Goal: Information Seeking & Learning: Understand process/instructions

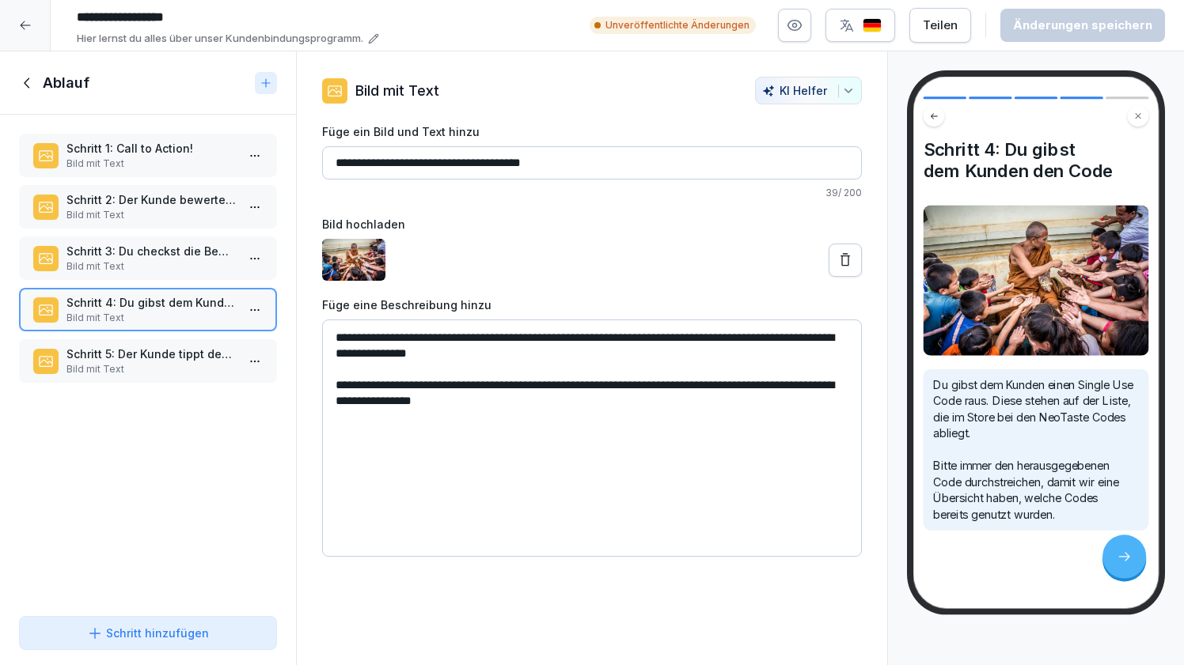
click at [31, 21] on div at bounding box center [25, 25] width 51 height 51
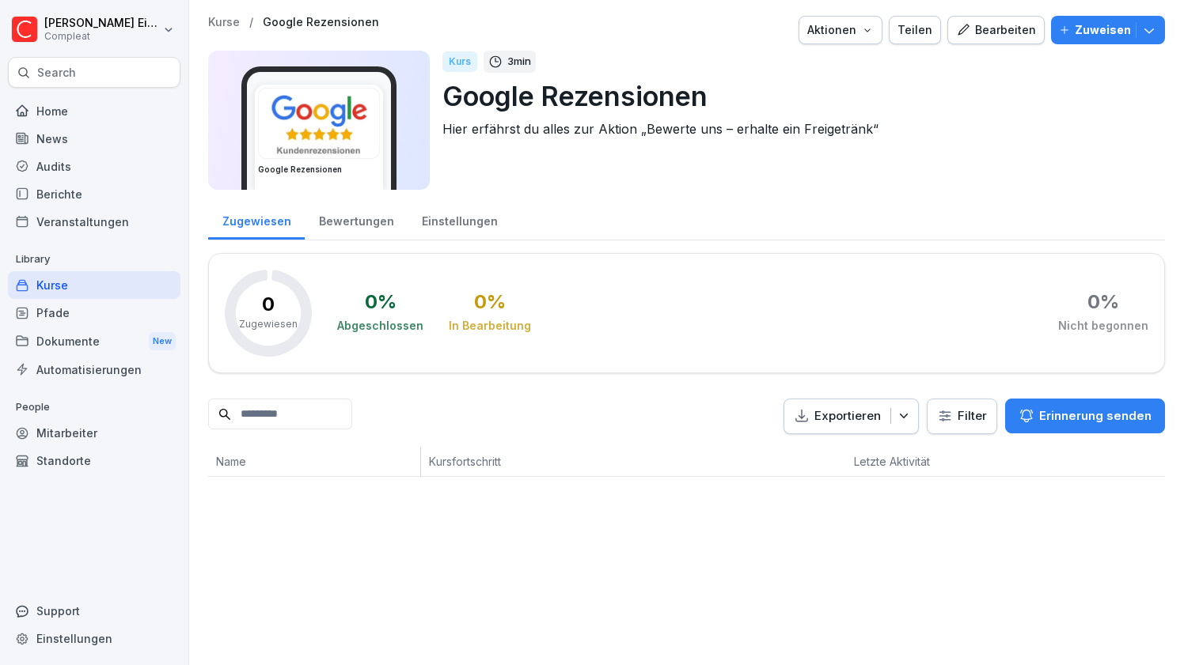
click at [71, 286] on div "Kurse" at bounding box center [94, 285] width 172 height 28
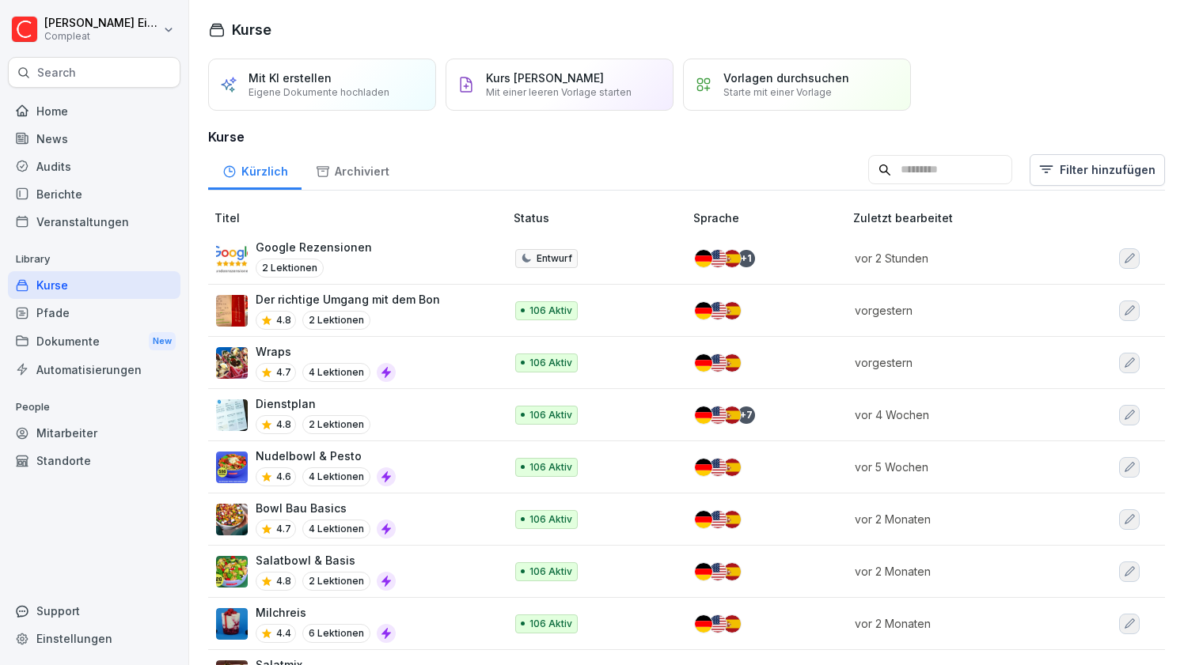
click at [434, 248] on div "Google Rezensionen 2 Lektionen" at bounding box center [352, 258] width 272 height 39
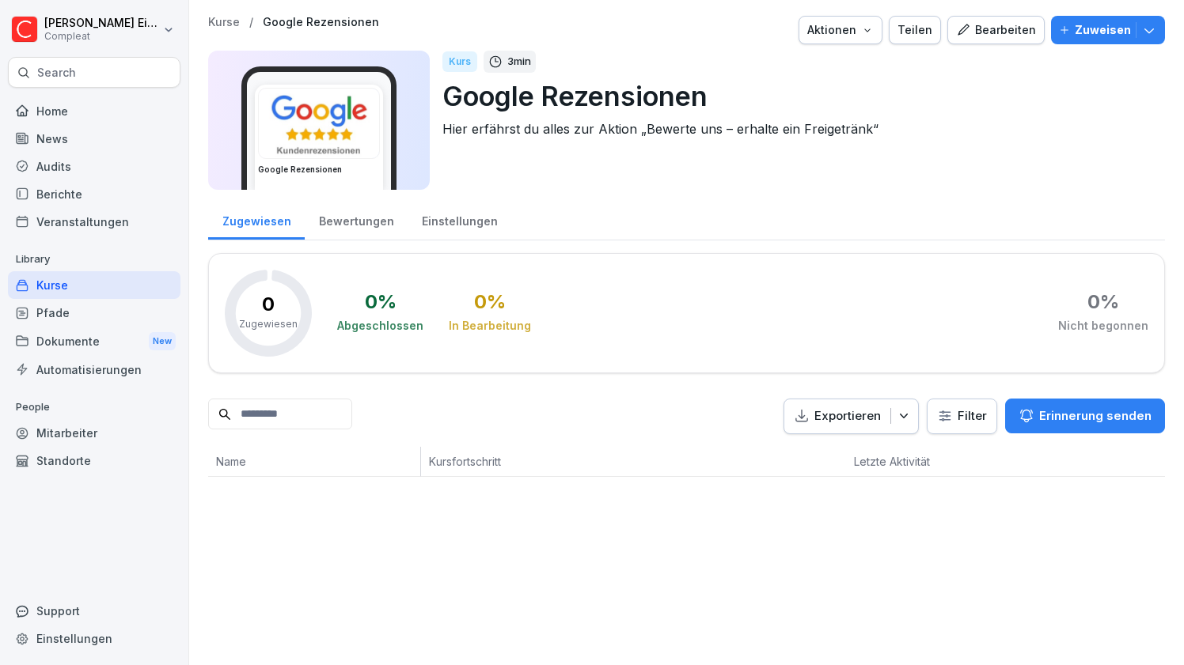
click at [966, 32] on icon "button" at bounding box center [963, 30] width 14 height 14
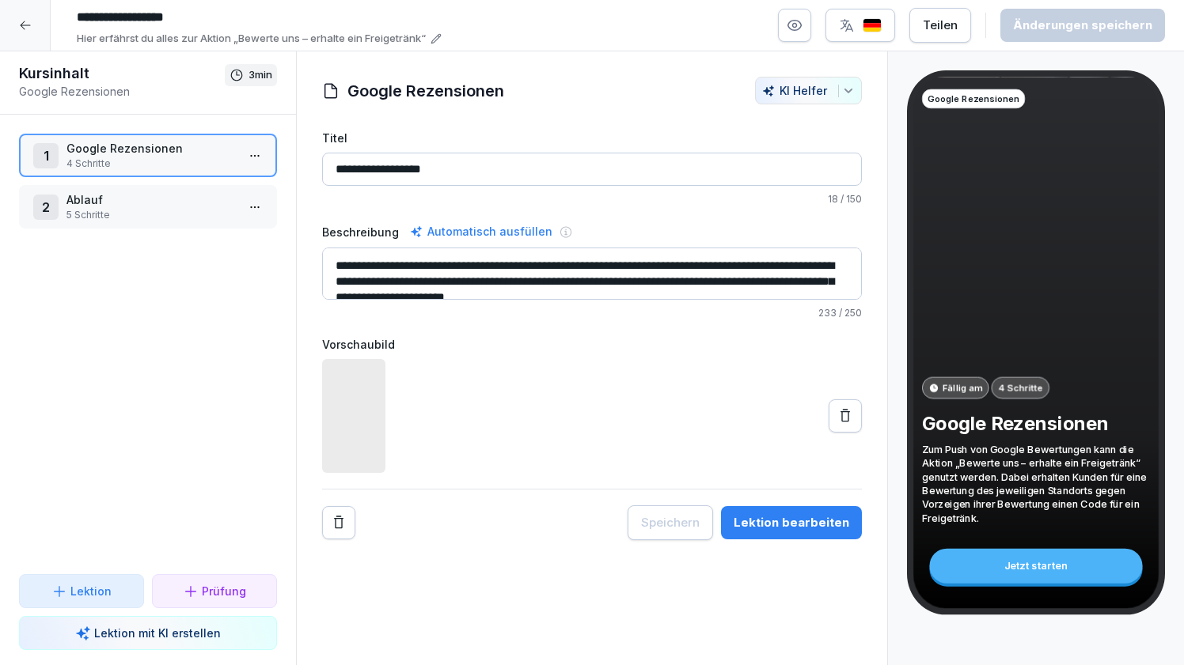
click at [256, 149] on html "**********" at bounding box center [592, 332] width 1184 height 665
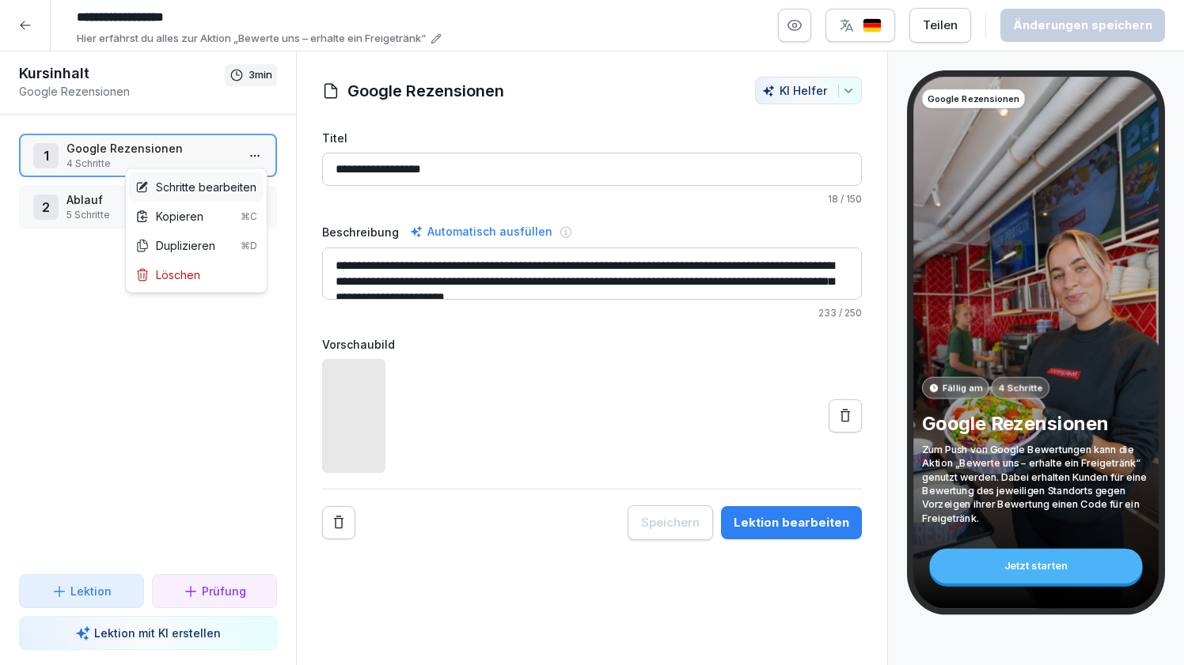
click at [218, 190] on div "Schritte bearbeiten" at bounding box center [195, 187] width 121 height 17
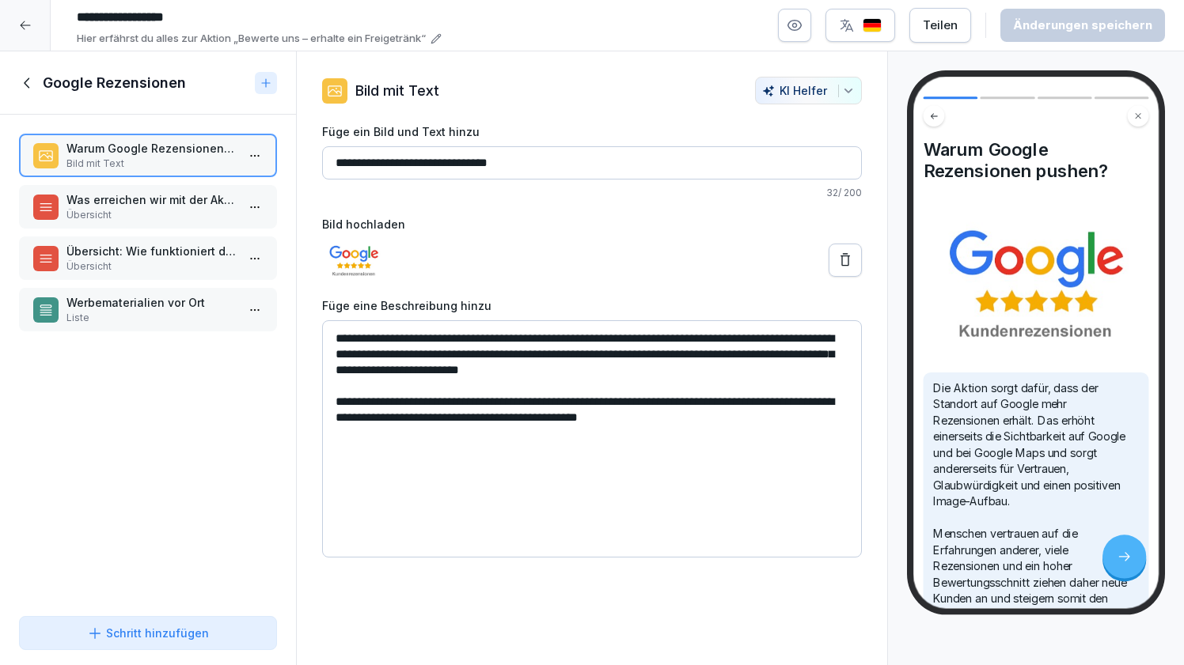
click at [186, 212] on p "Übersicht" at bounding box center [150, 215] width 169 height 14
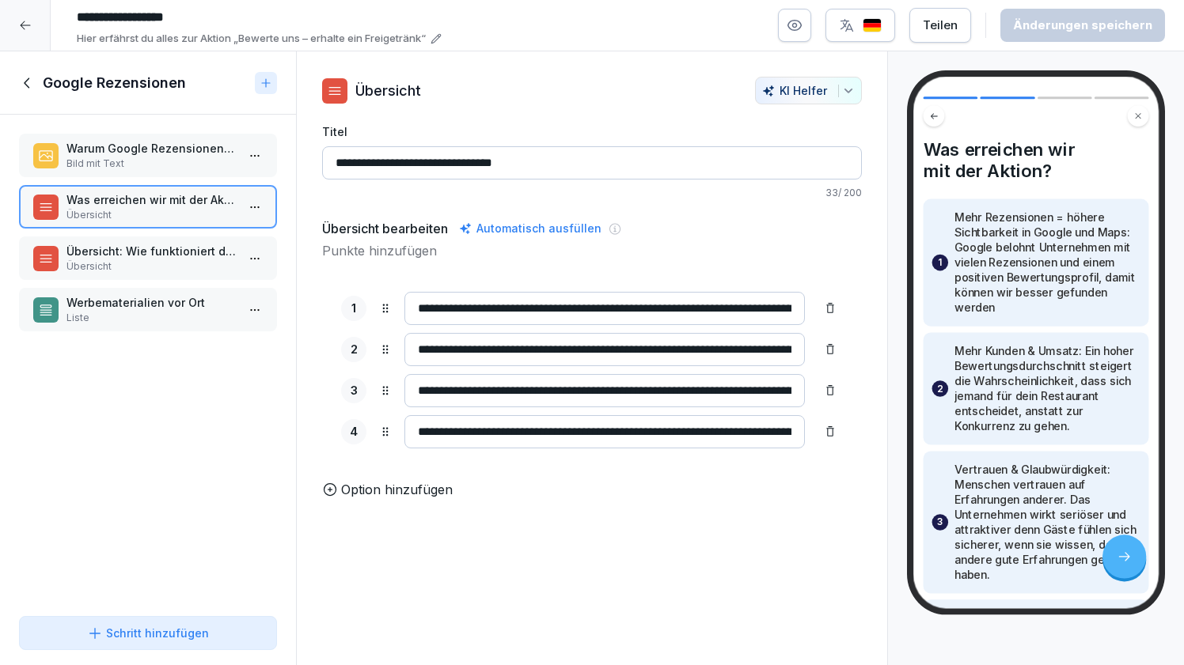
click at [182, 244] on p "Übersicht: Wie funktioniert die Aktion?" at bounding box center [150, 251] width 169 height 17
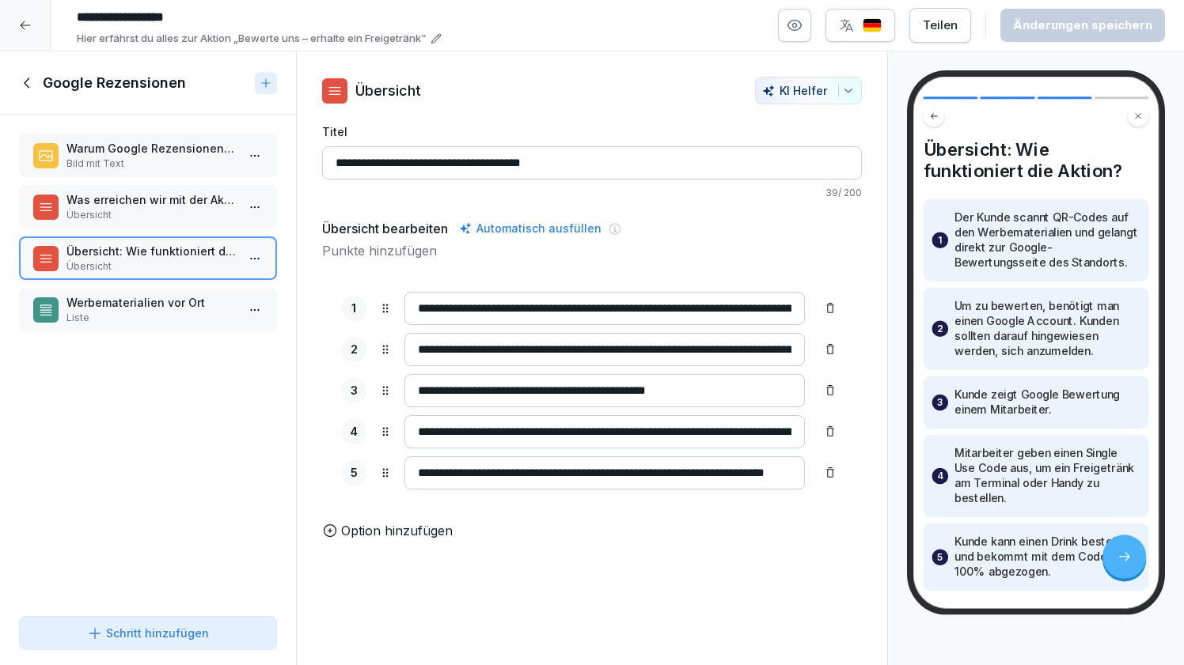
click at [172, 291] on div "Werbematerialien vor Ort Liste" at bounding box center [148, 310] width 258 height 44
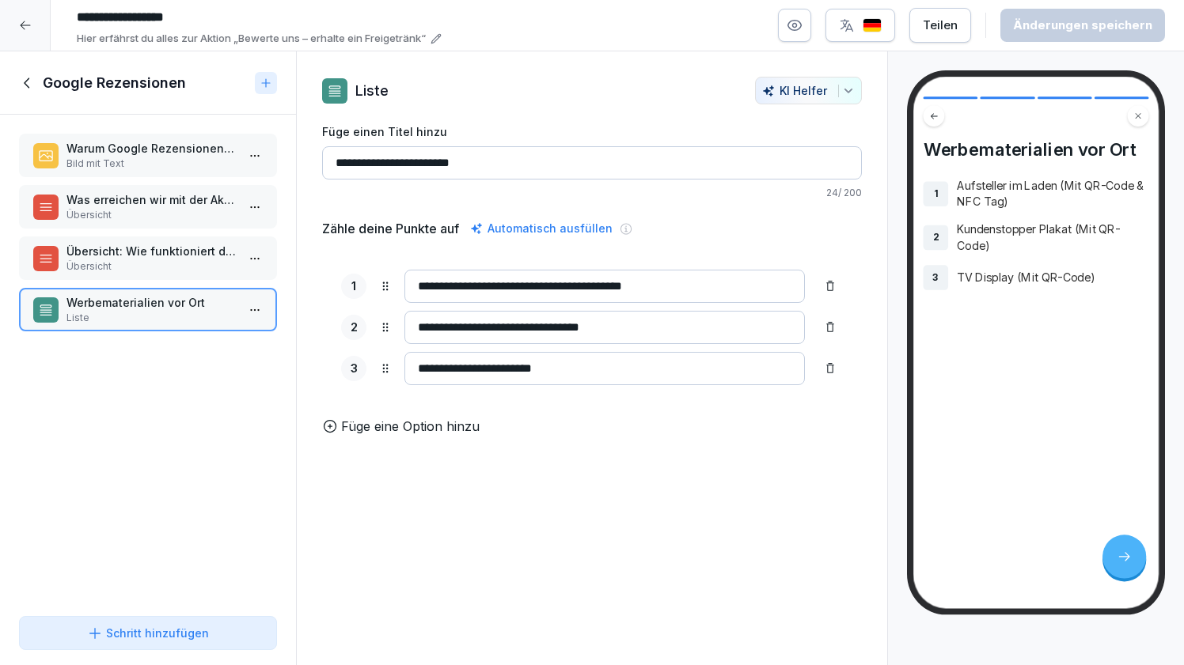
click at [29, 84] on icon at bounding box center [27, 82] width 17 height 17
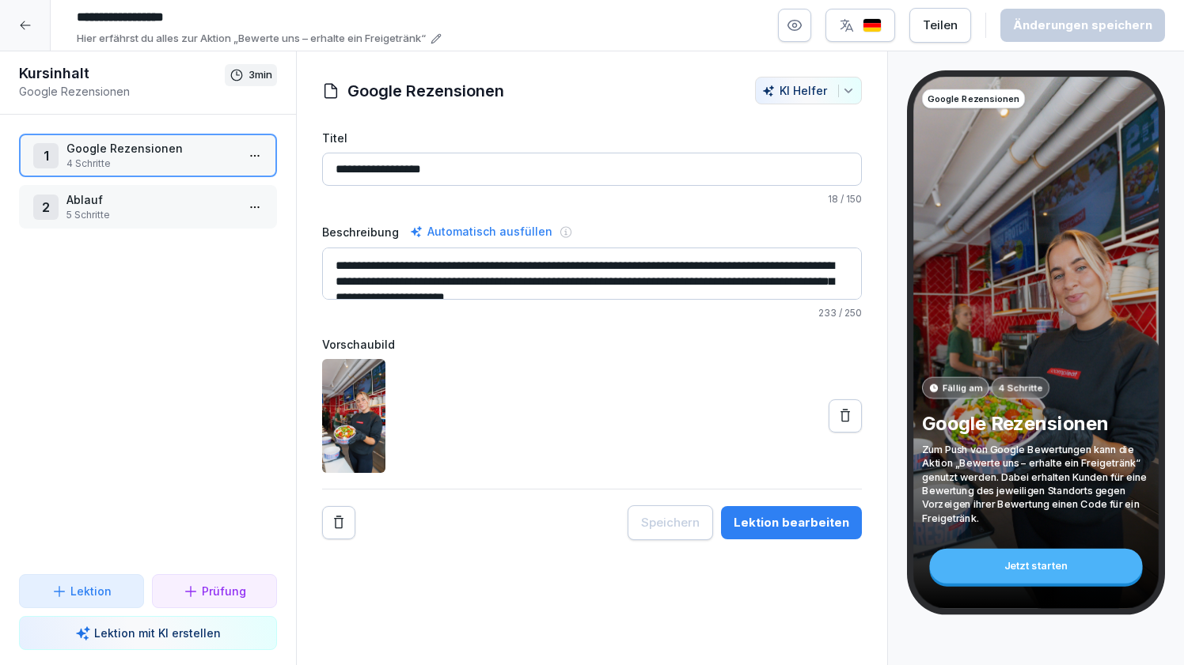
click at [193, 194] on p "Ablauf" at bounding box center [150, 199] width 169 height 17
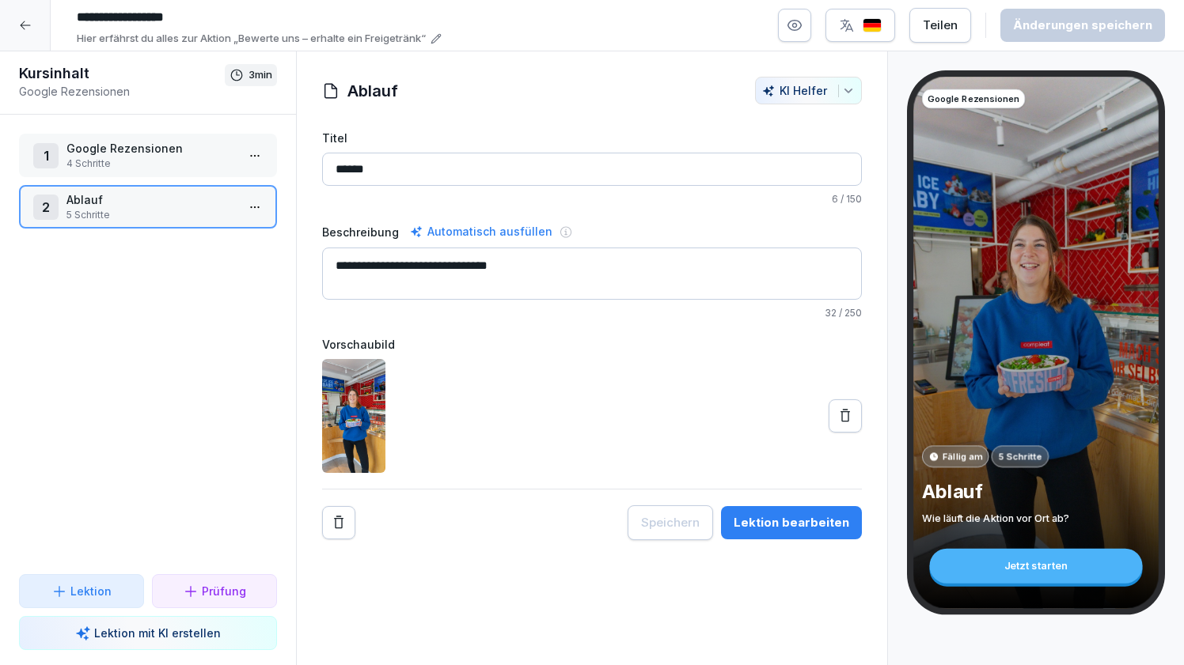
click at [793, 521] on div "Lektion bearbeiten" at bounding box center [791, 522] width 116 height 17
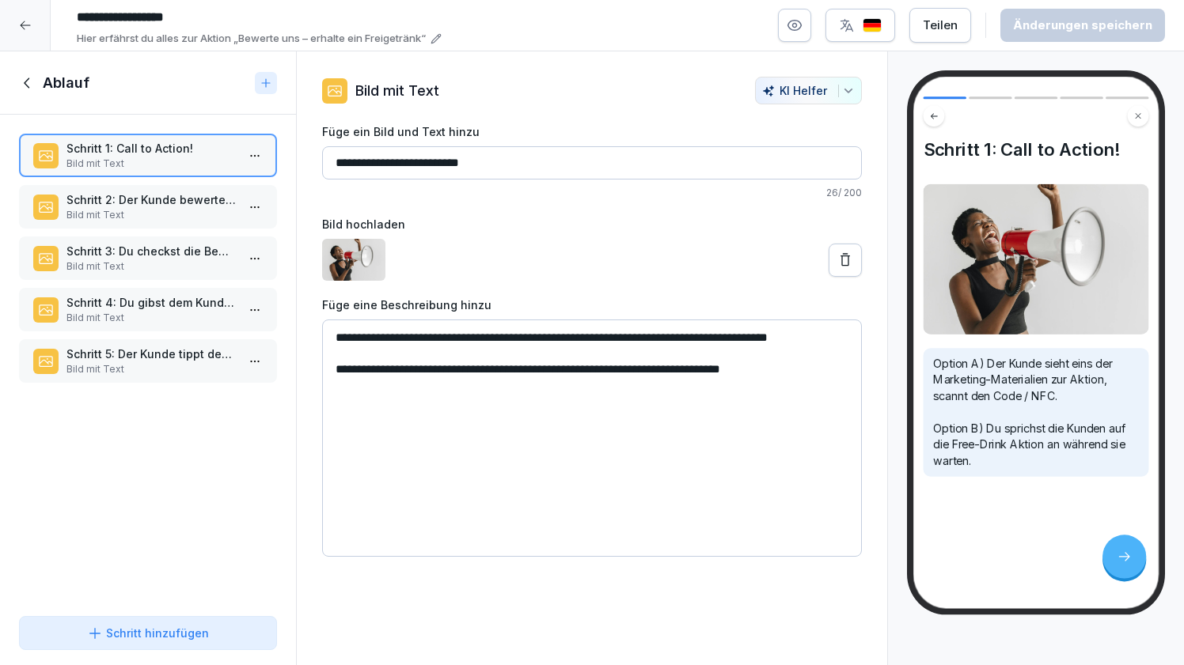
click at [166, 195] on p "Schritt 2: Der Kunde bewertet Compleat!" at bounding box center [150, 199] width 169 height 17
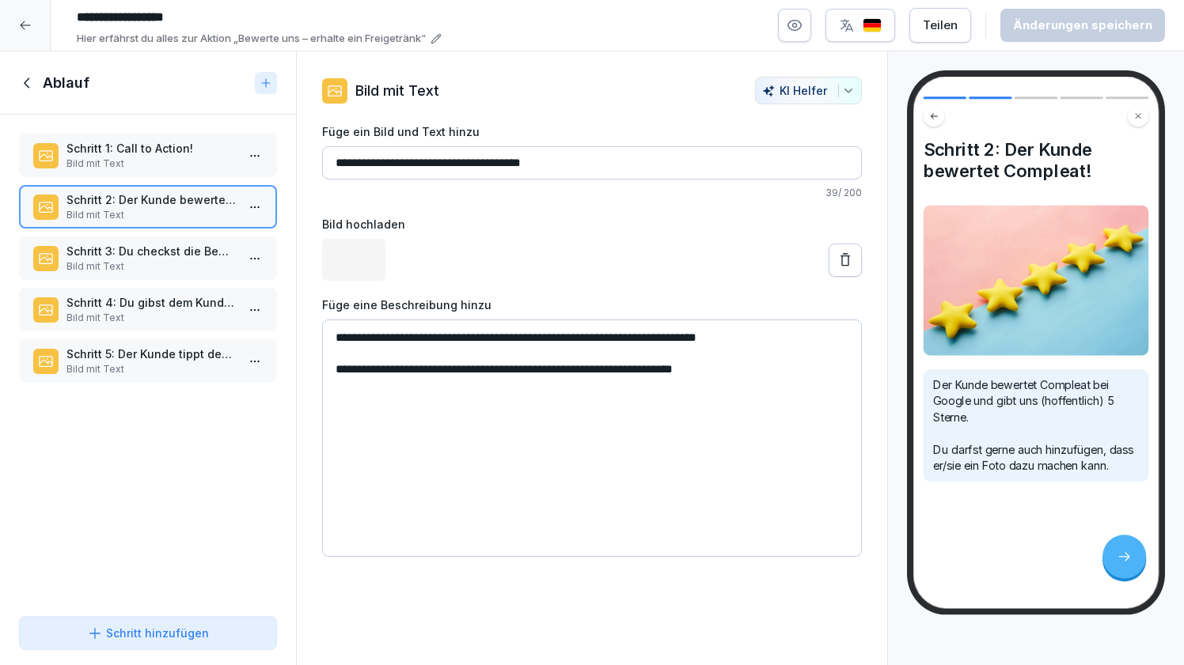
click at [165, 256] on p "Schritt 3: Du checkst die Bewertung." at bounding box center [150, 251] width 169 height 17
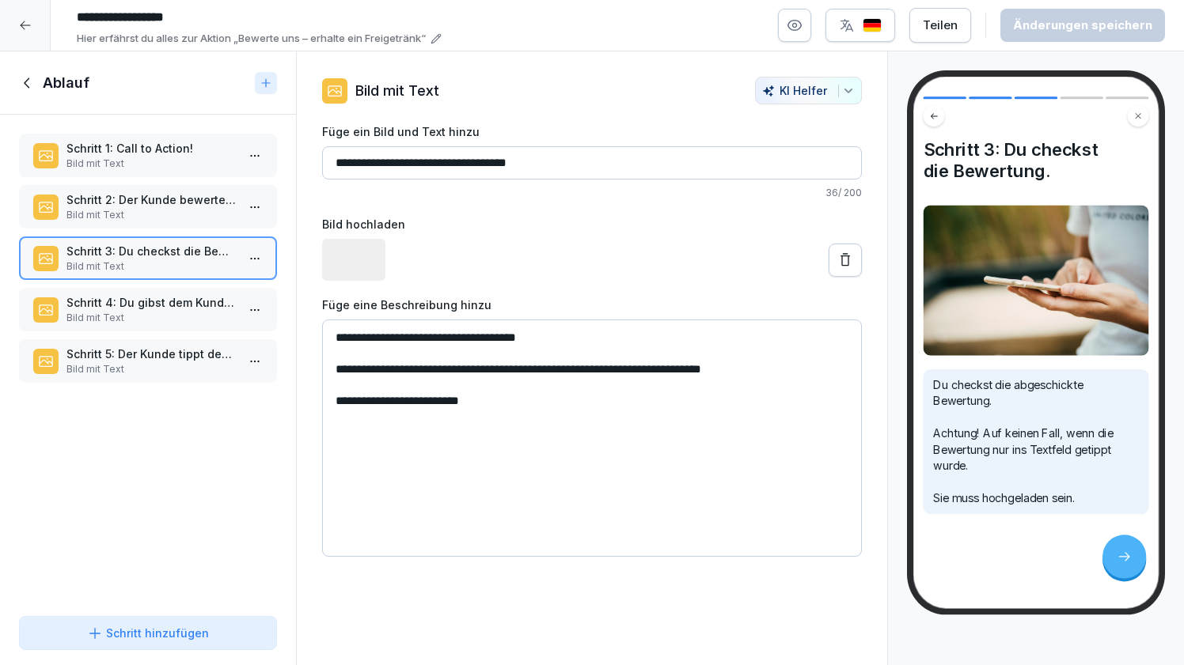
click at [156, 204] on p "Schritt 2: Der Kunde bewertet Compleat!" at bounding box center [150, 199] width 169 height 17
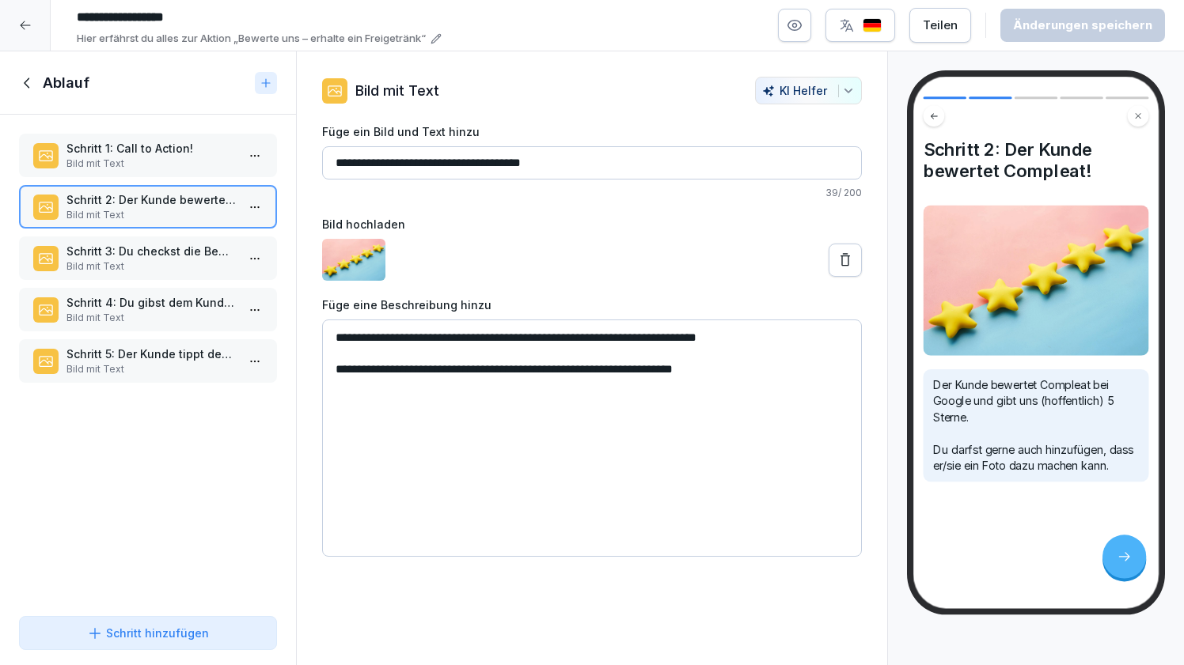
click at [147, 256] on p "Schritt 3: Du checkst die Bewertung." at bounding box center [150, 251] width 169 height 17
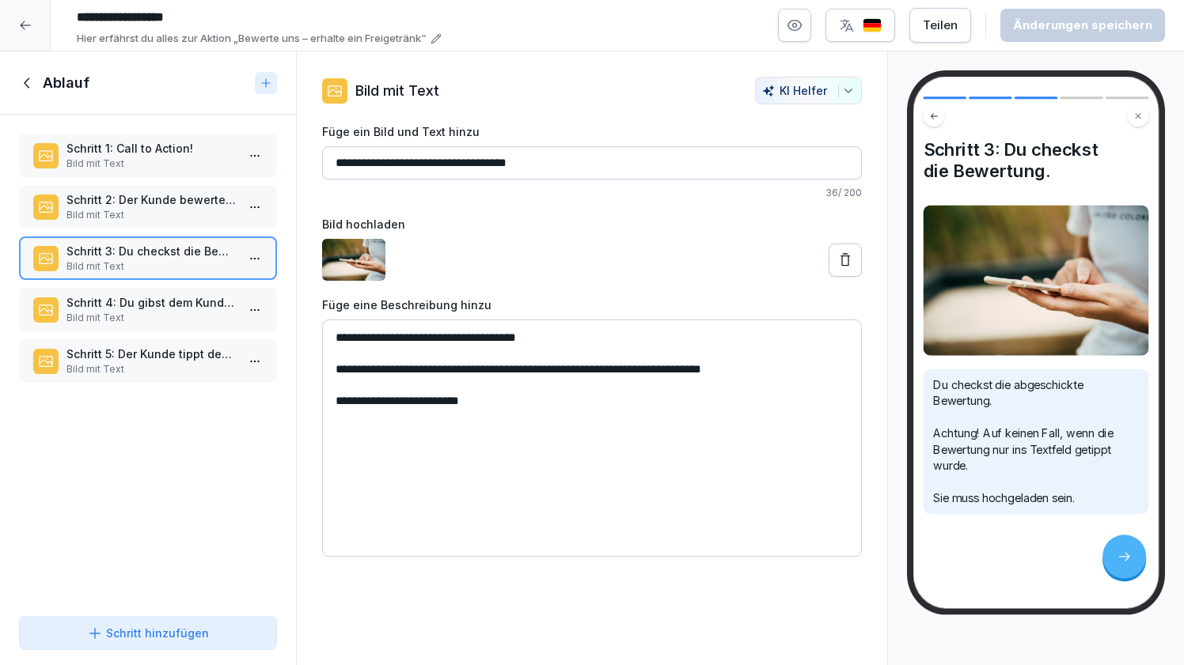
click at [155, 300] on p "Schritt 4: Du gibst dem Kunden den Code" at bounding box center [150, 302] width 169 height 17
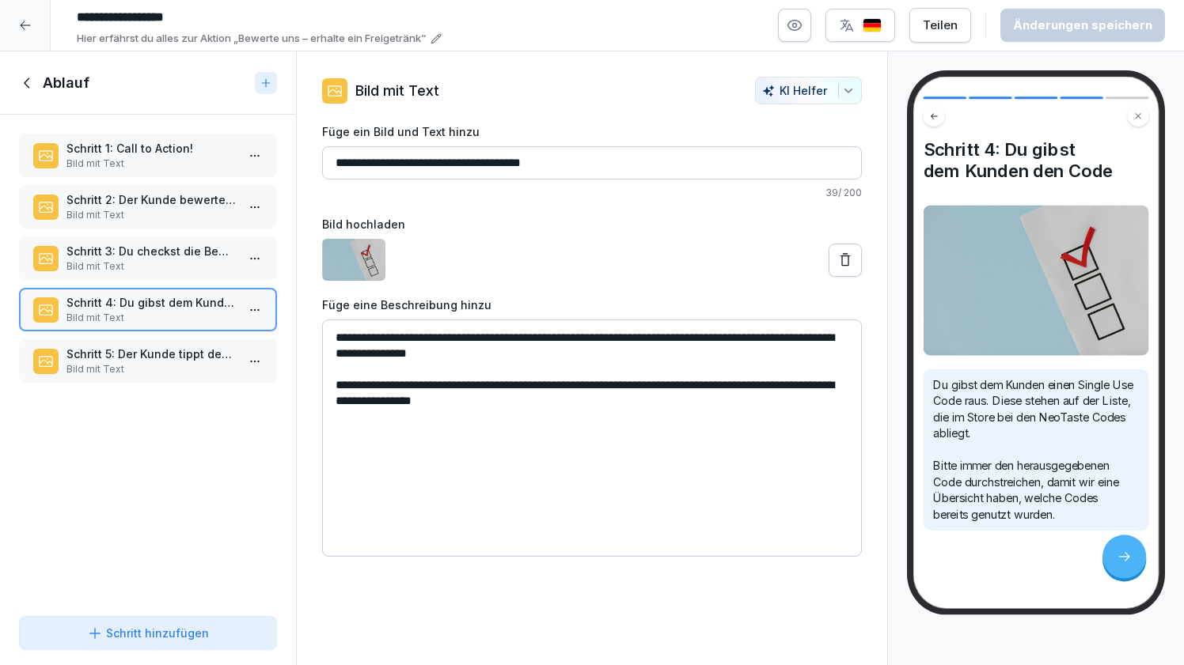
click at [180, 358] on p "Schritt 5: Der Kunde tippt den Code ein." at bounding box center [150, 354] width 169 height 17
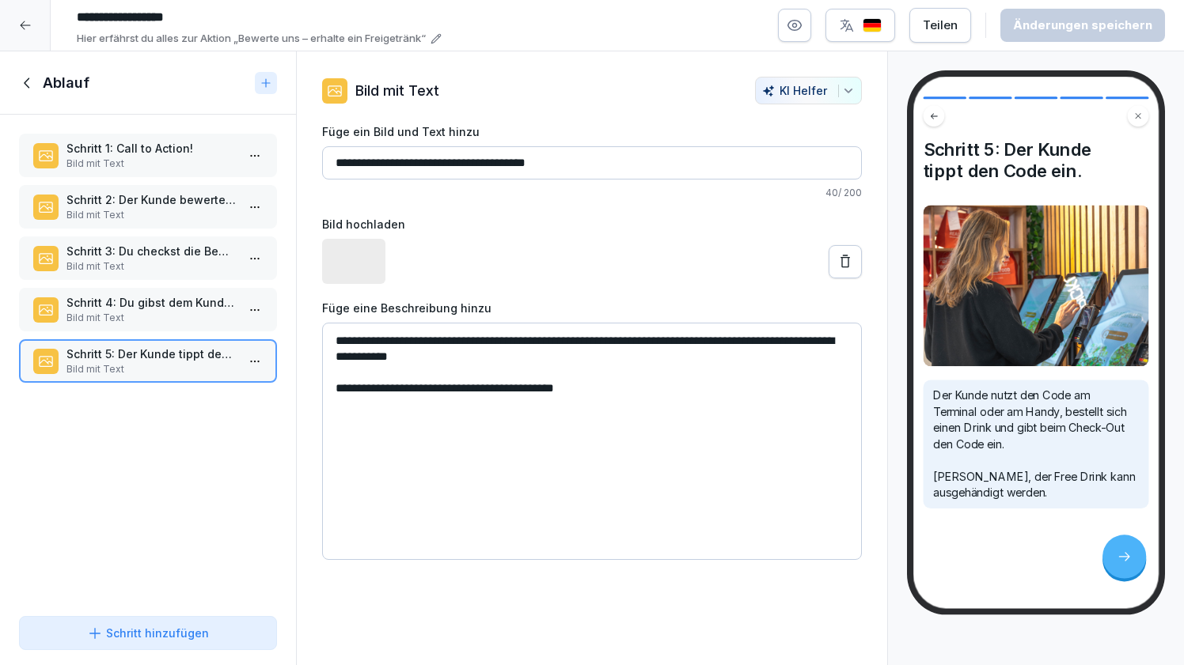
click at [165, 255] on p "Schritt 3: Du checkst die Bewertung." at bounding box center [150, 251] width 169 height 17
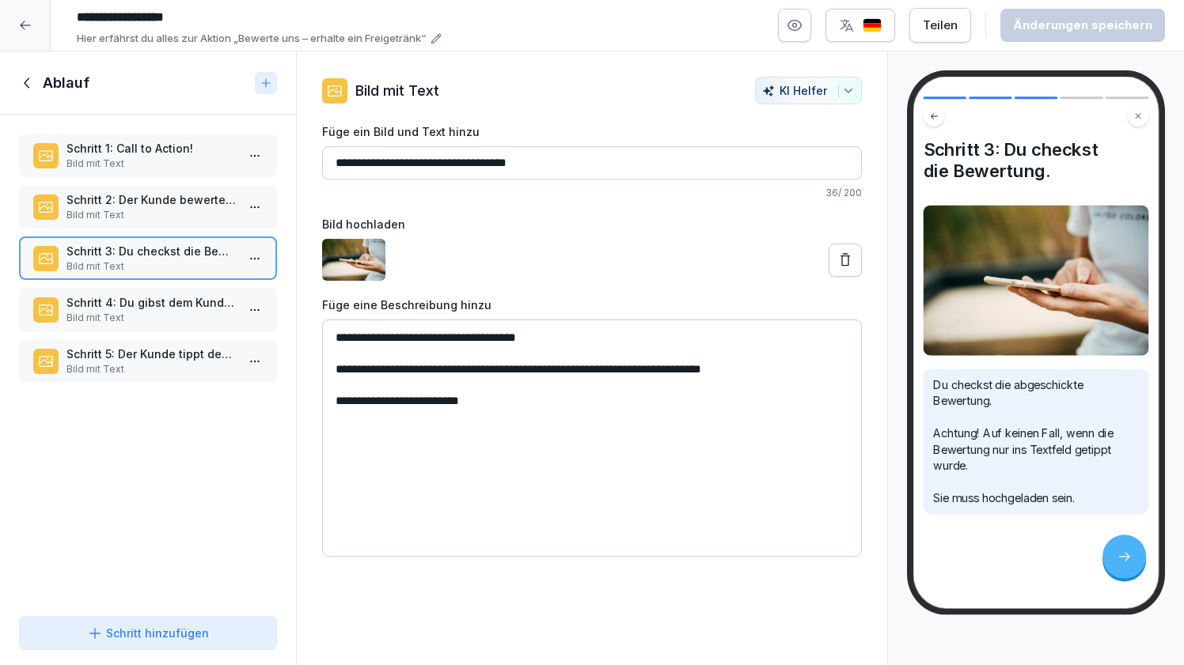
click at [162, 357] on p "Schritt 5: Der Kunde tippt den Code ein." at bounding box center [150, 354] width 169 height 17
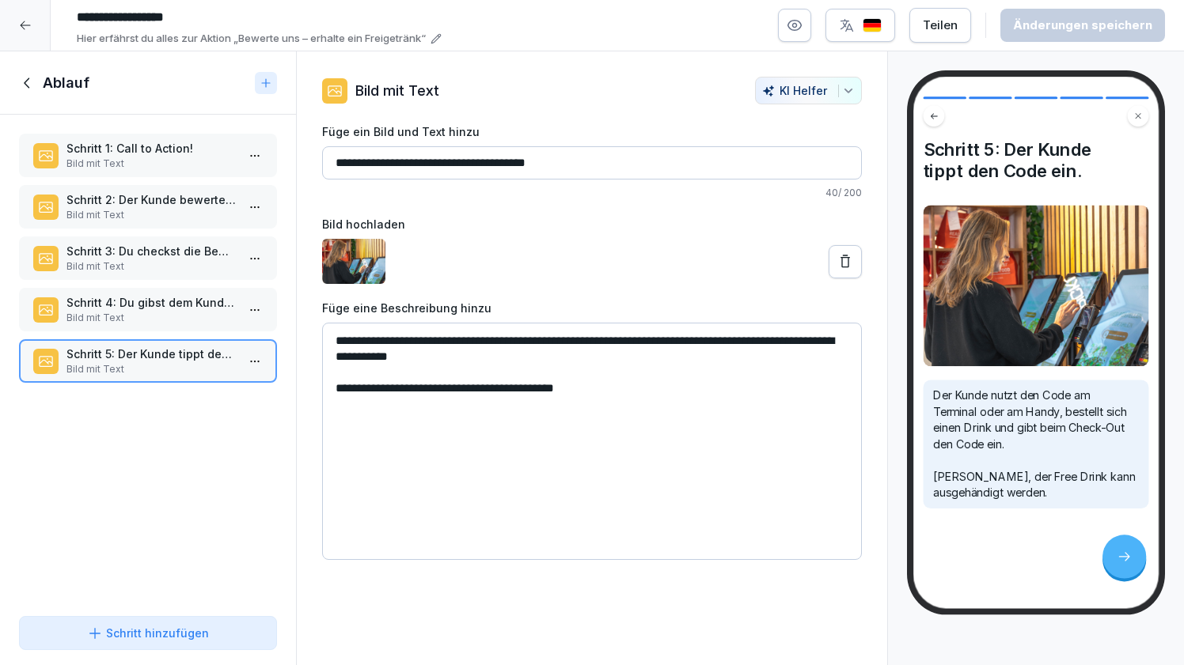
click at [29, 19] on icon at bounding box center [25, 25] width 13 height 13
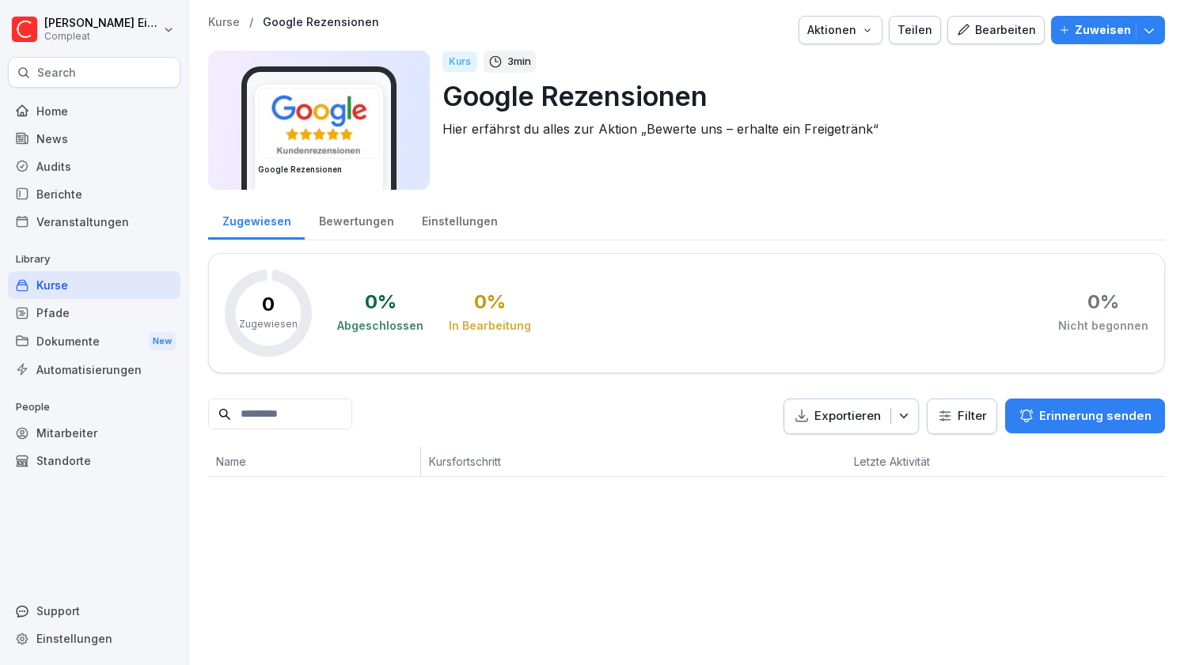
click at [44, 283] on div "Kurse" at bounding box center [94, 285] width 172 height 28
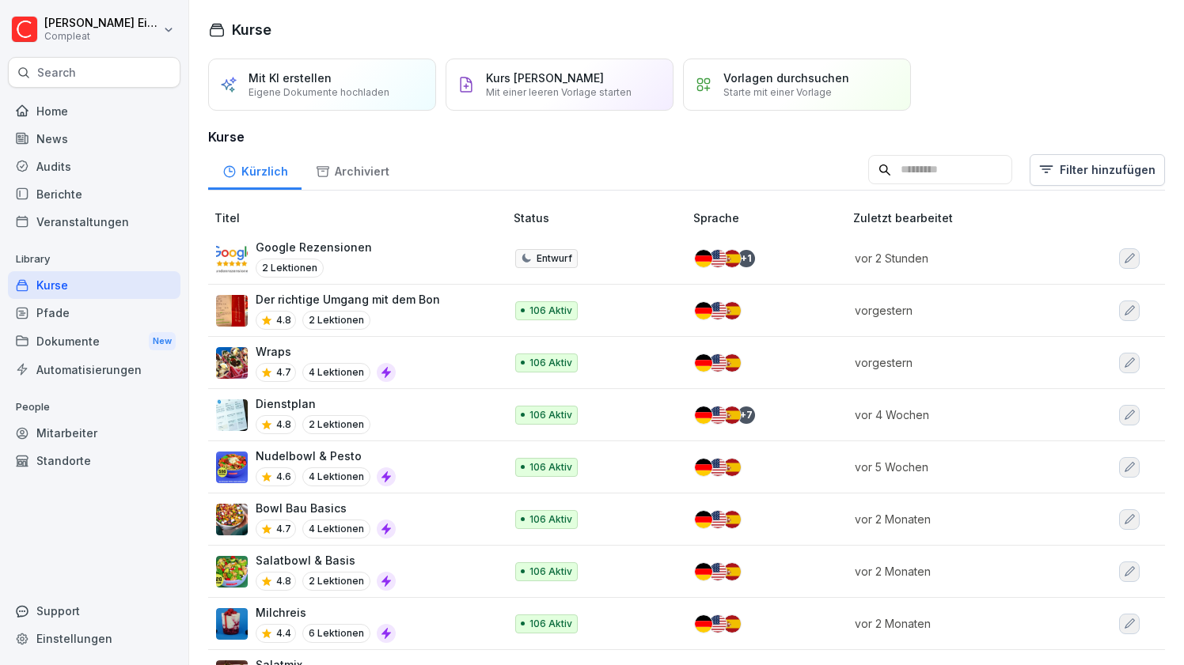
click at [567, 259] on p "Entwurf" at bounding box center [554, 259] width 36 height 14
